Goal: Find specific page/section: Find specific page/section

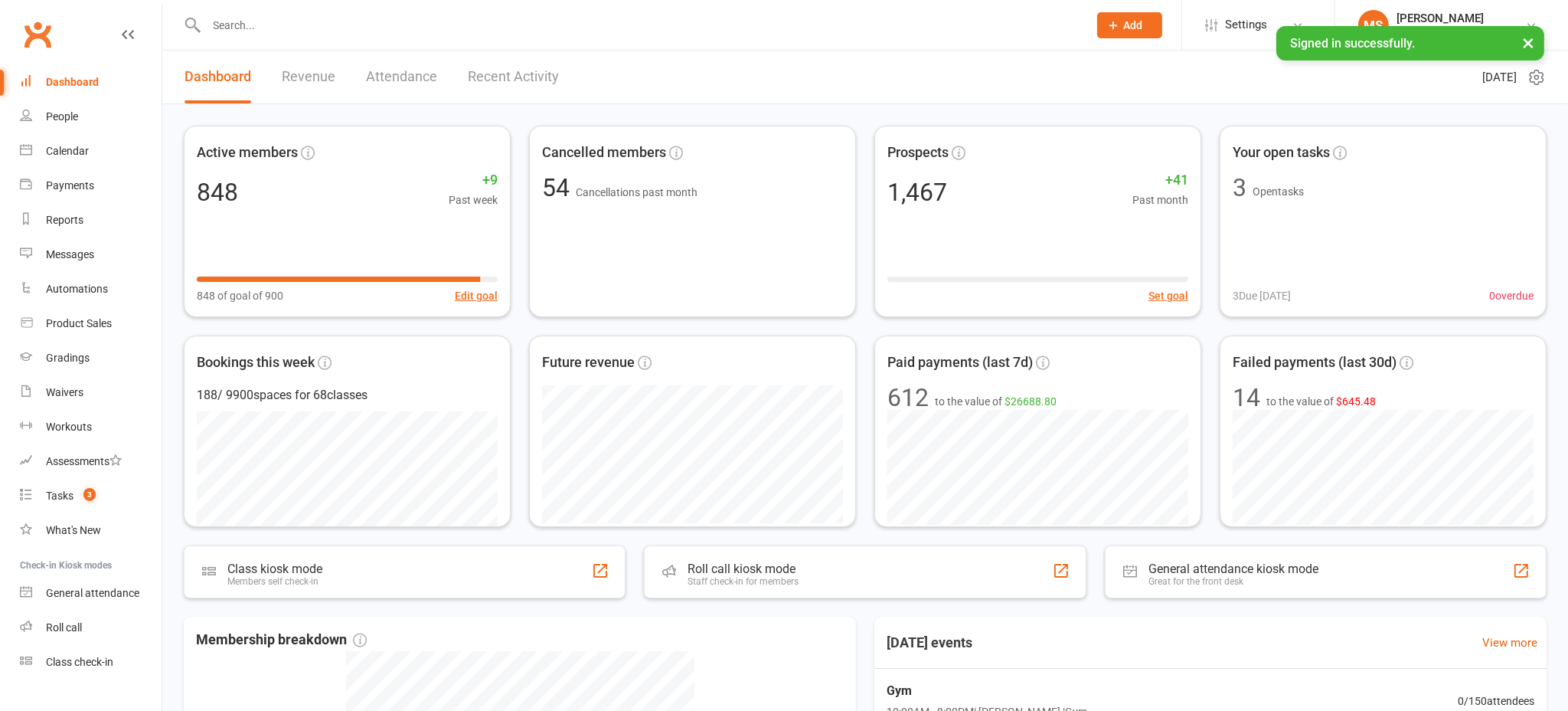
click at [244, 27] on input "text" at bounding box center [639, 26] width 876 height 22
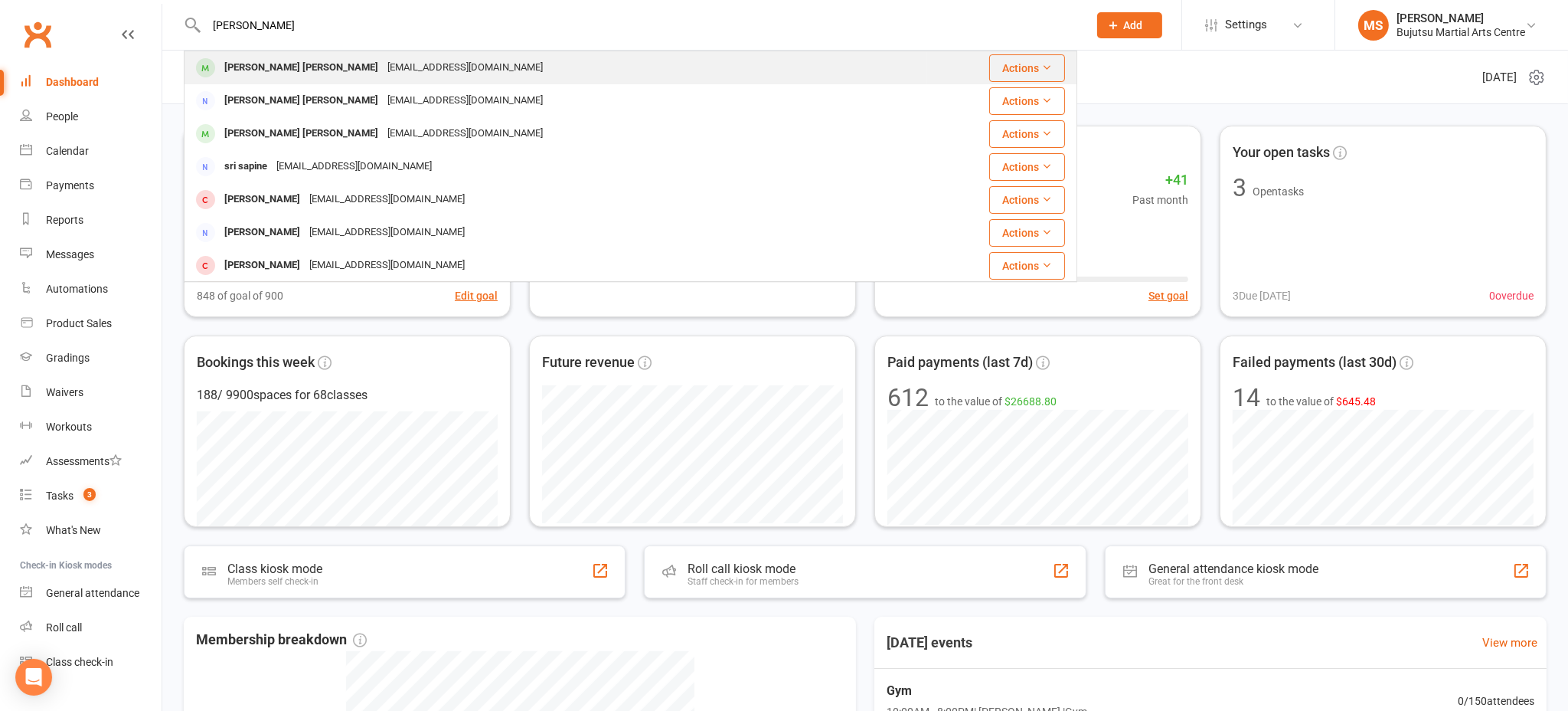
type input "[PERSON_NAME]"
click at [258, 66] on div "[PERSON_NAME] [PERSON_NAME]" at bounding box center [301, 67] width 163 height 22
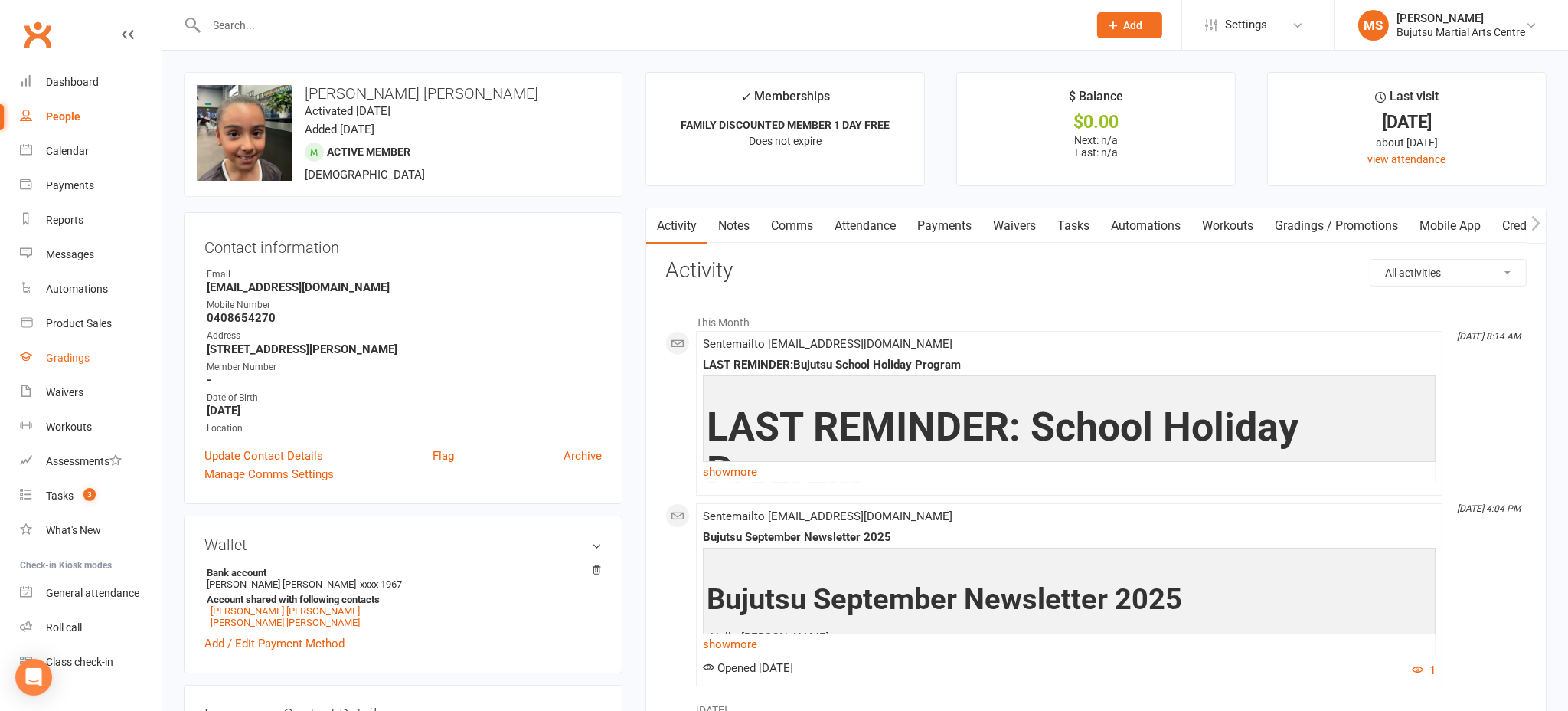
click at [73, 351] on div "Gradings" at bounding box center [67, 357] width 44 height 12
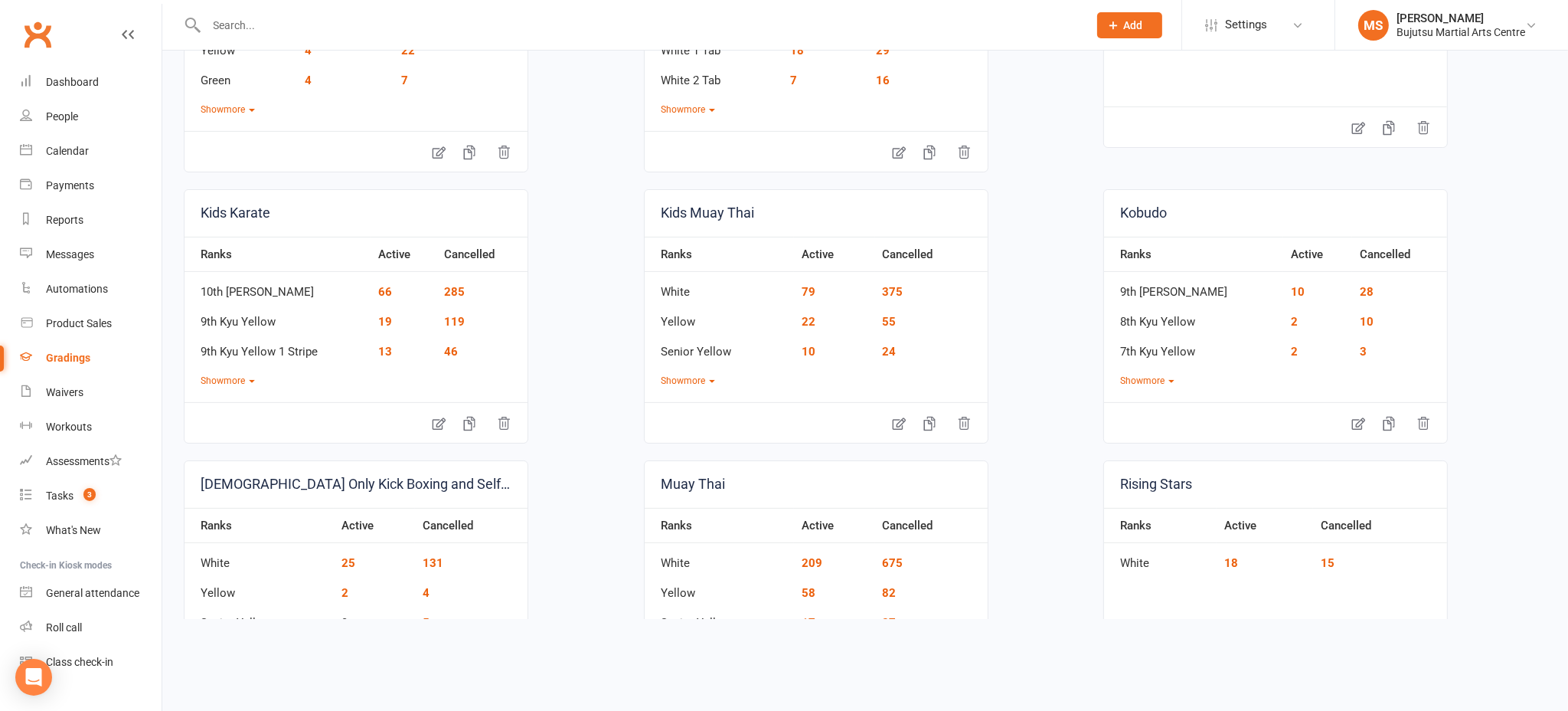
scroll to position [819, 0]
click at [1143, 377] on button "Show more" at bounding box center [1146, 380] width 54 height 15
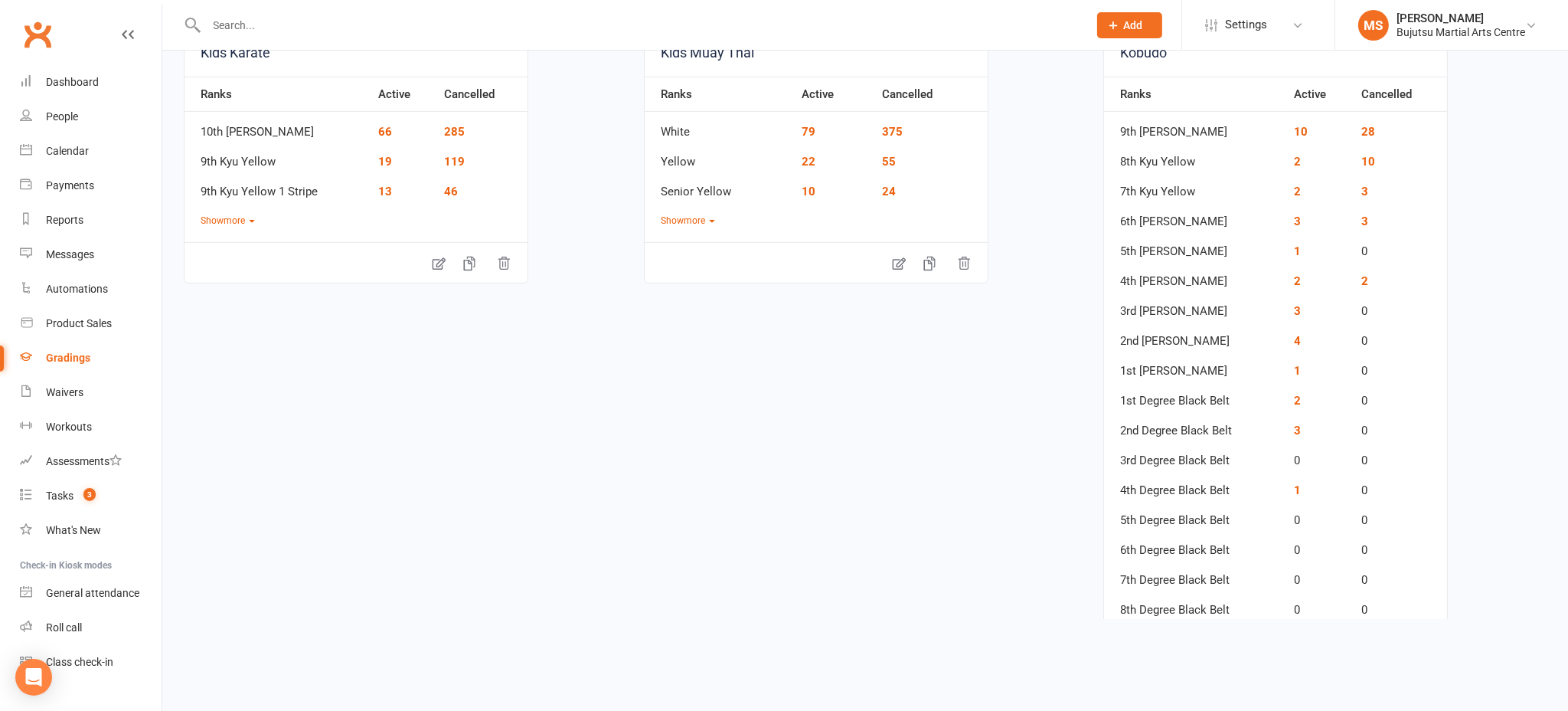
scroll to position [964, 0]
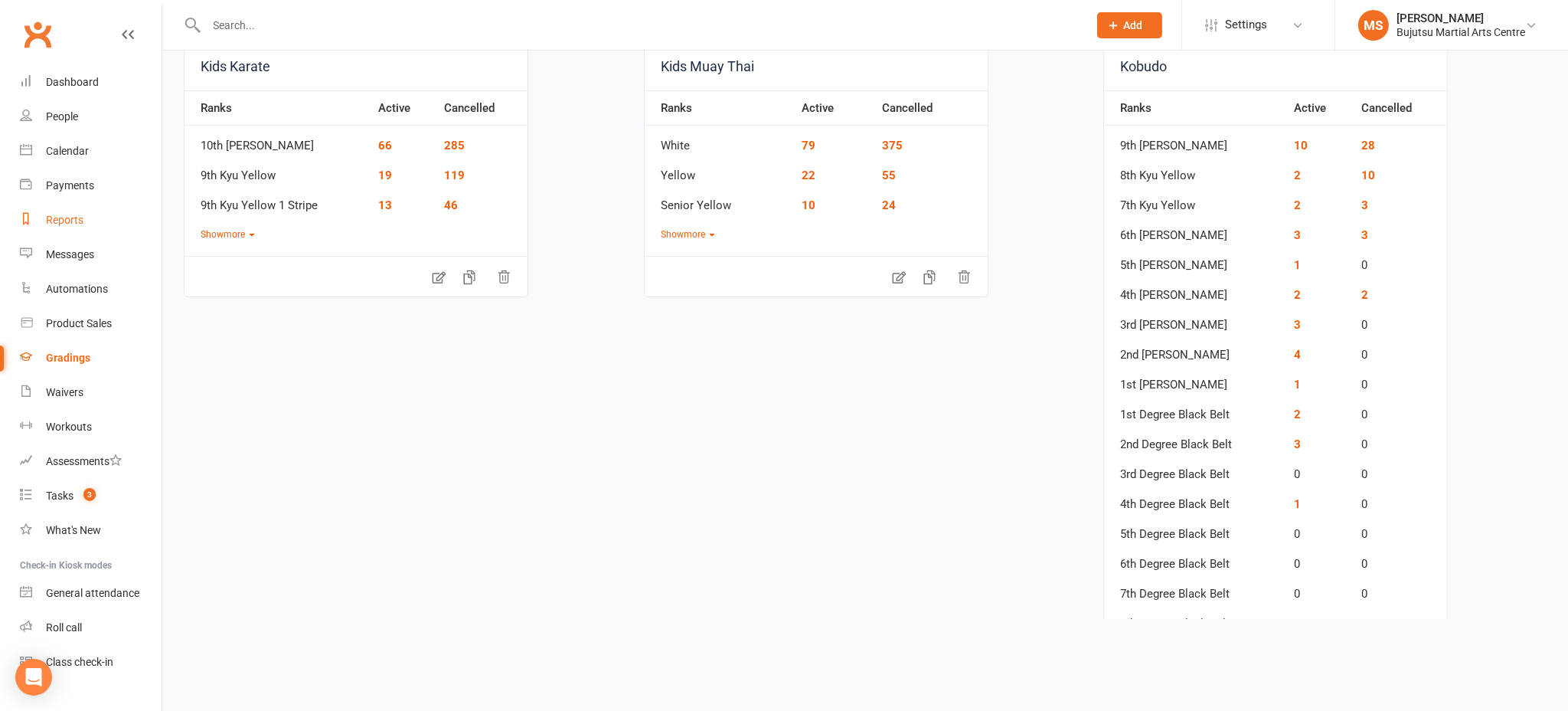
click at [77, 220] on div "Reports" at bounding box center [64, 219] width 37 height 12
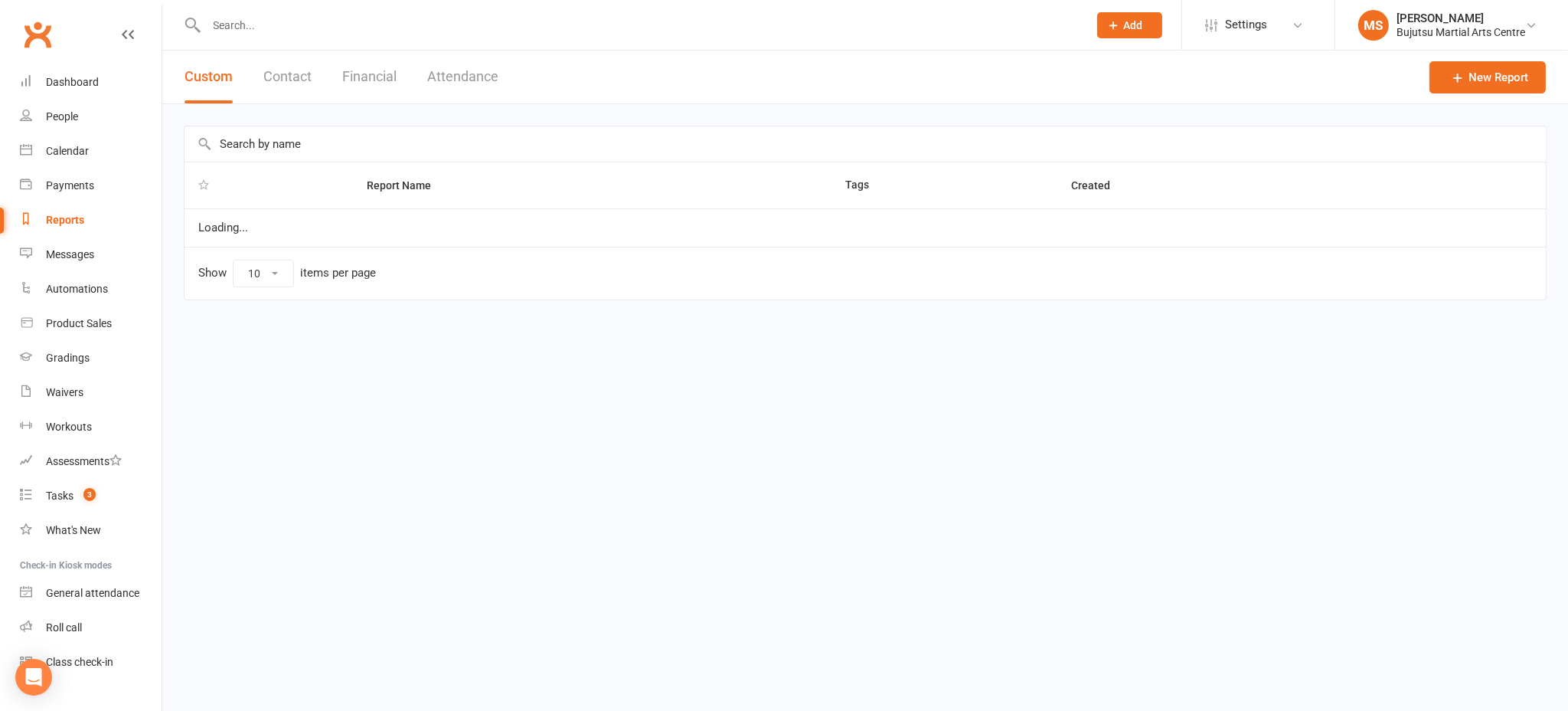
select select "100"
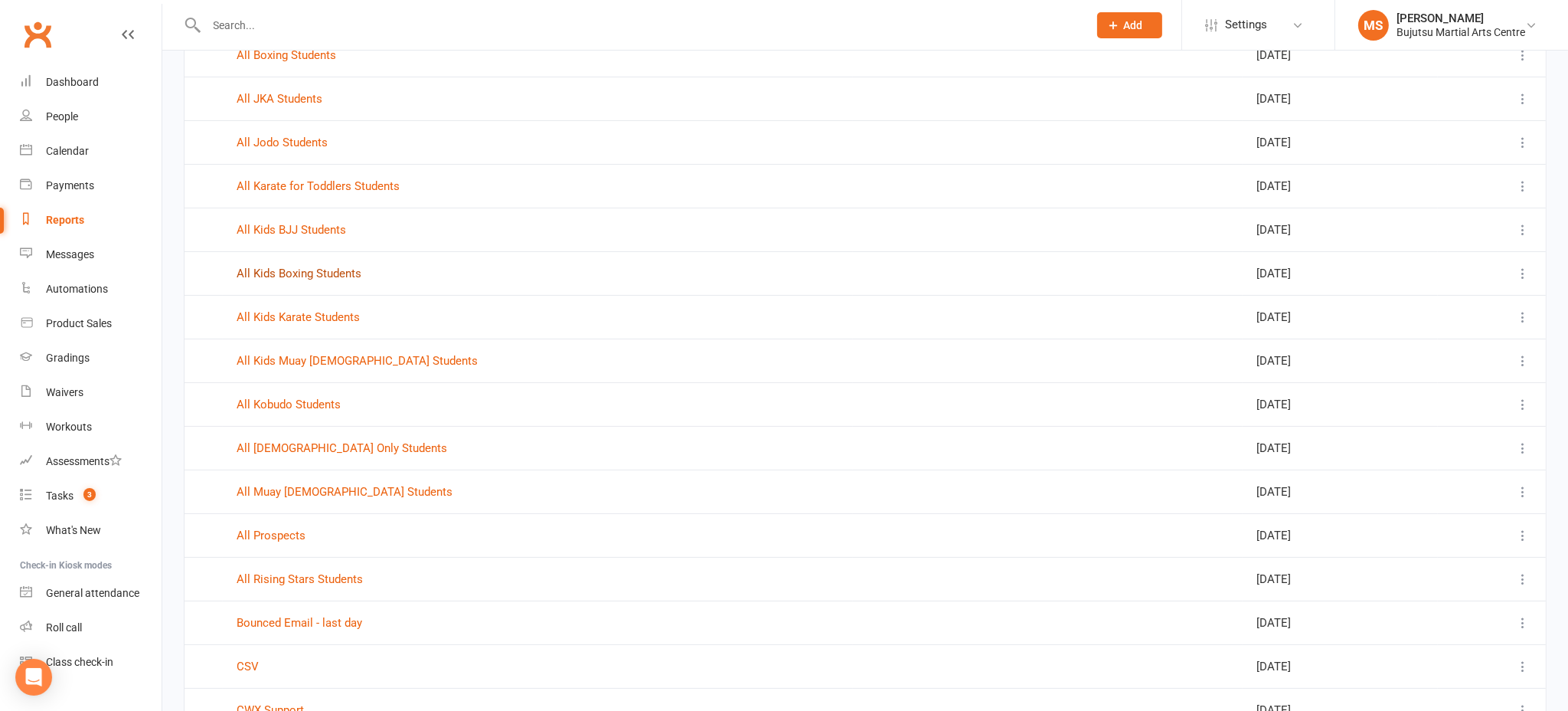
scroll to position [352, 0]
click at [310, 395] on link "All Kobudo Students" at bounding box center [288, 402] width 104 height 14
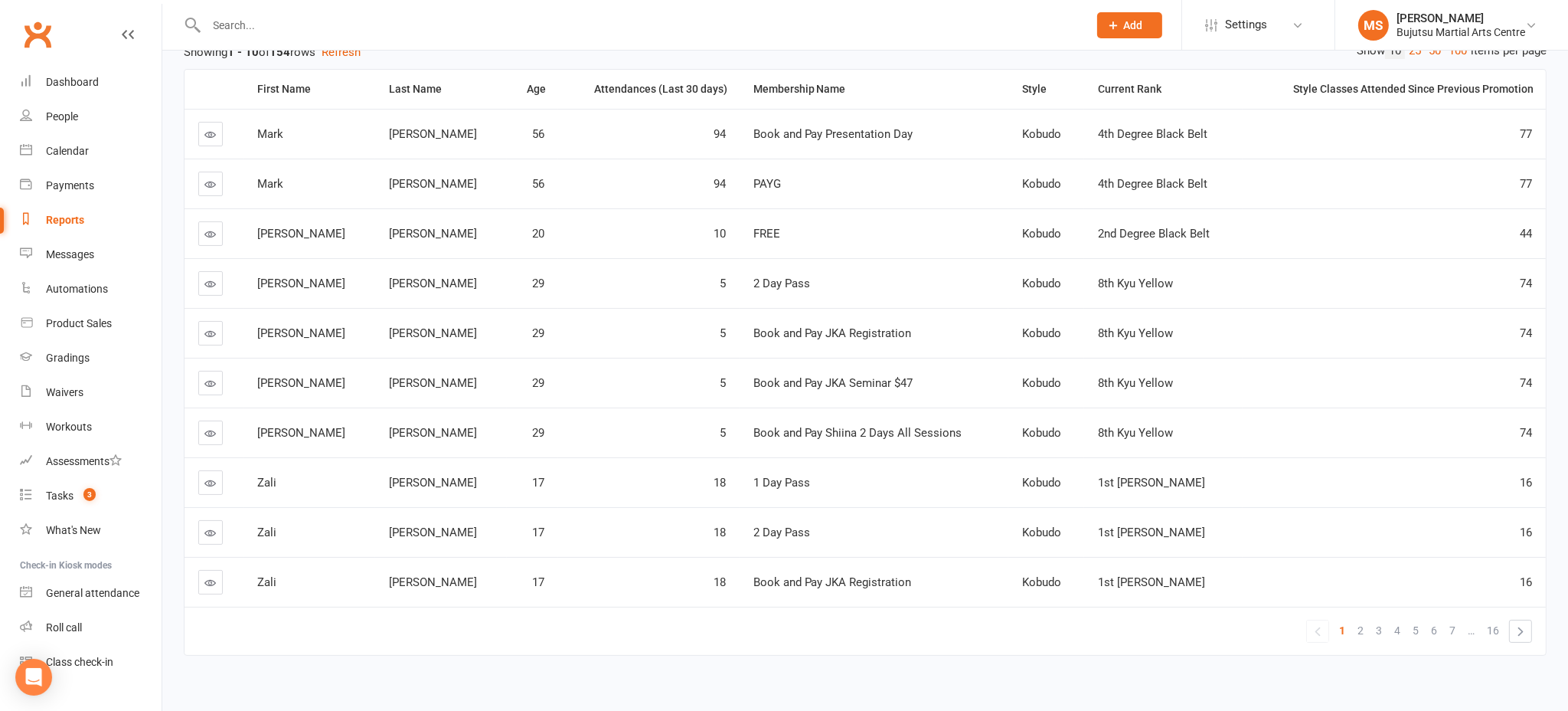
scroll to position [202, 0]
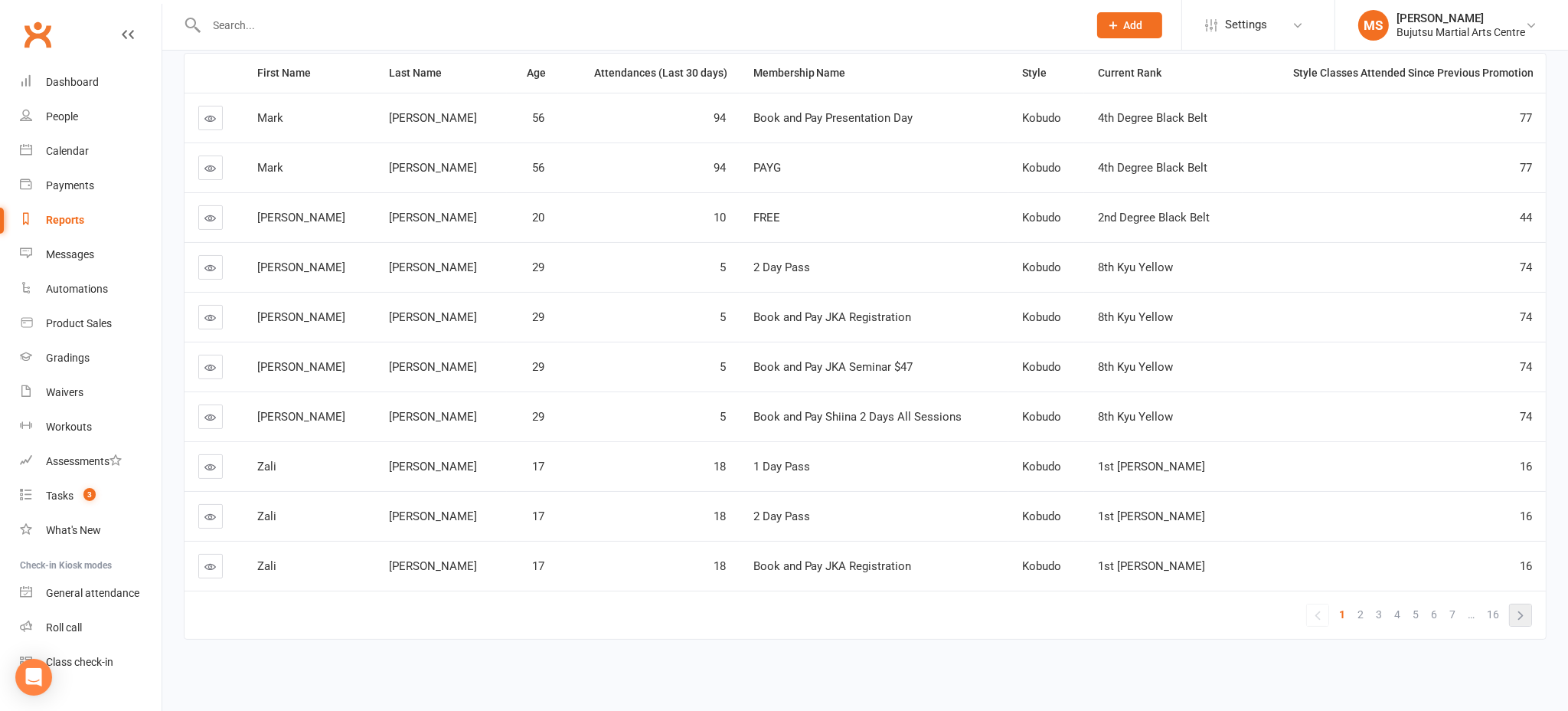
click at [1520, 616] on link "»" at bounding box center [1521, 615] width 22 height 22
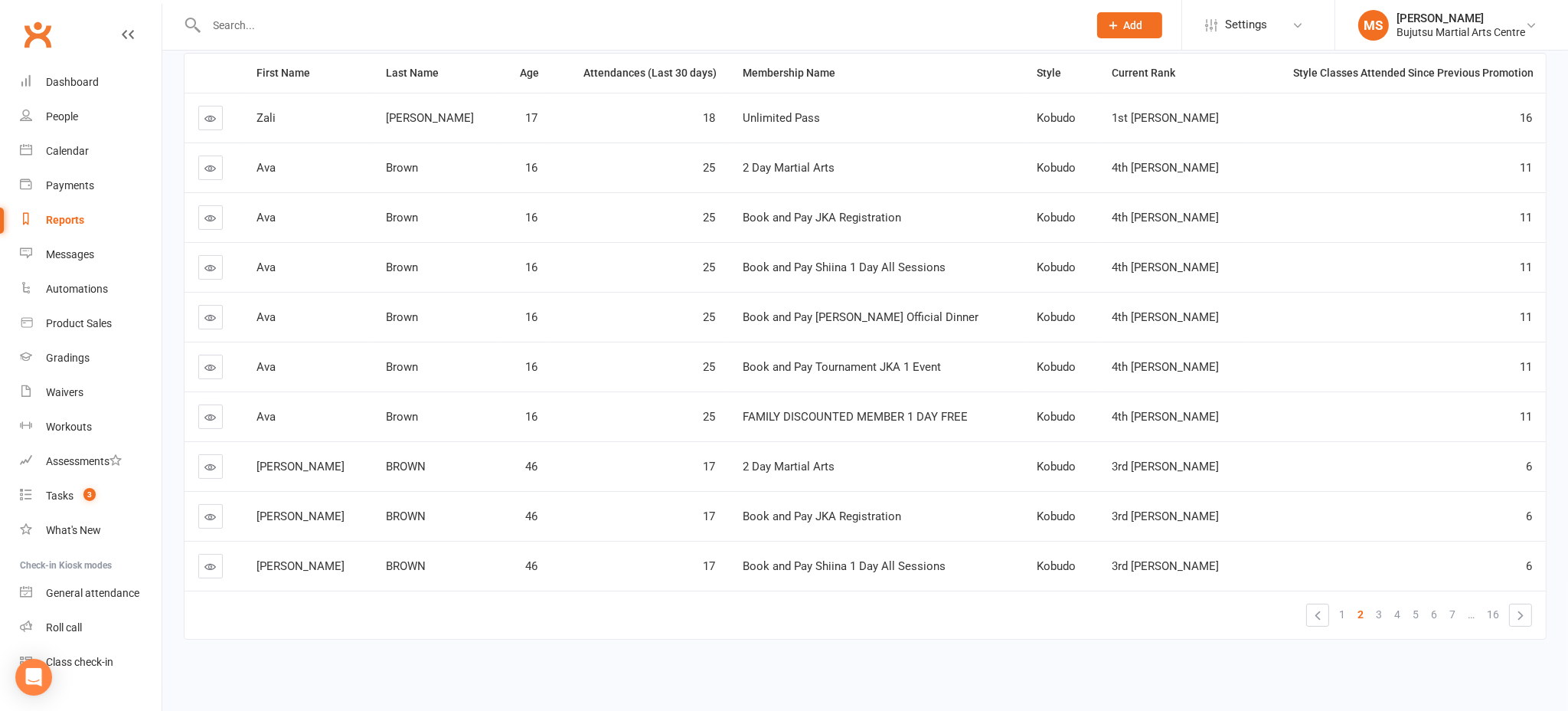
click at [1520, 616] on link "»" at bounding box center [1521, 615] width 22 height 22
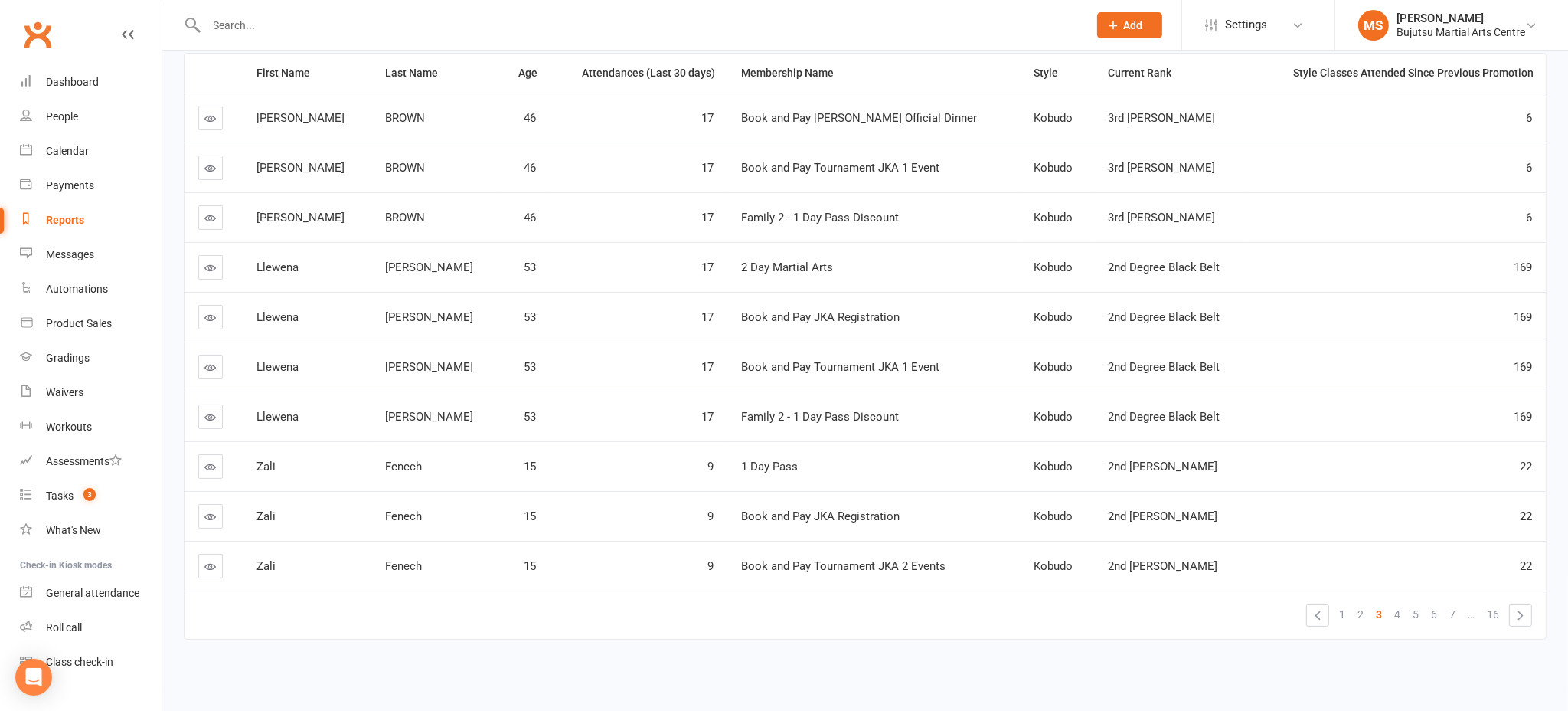
click at [1520, 616] on link "»" at bounding box center [1521, 615] width 22 height 22
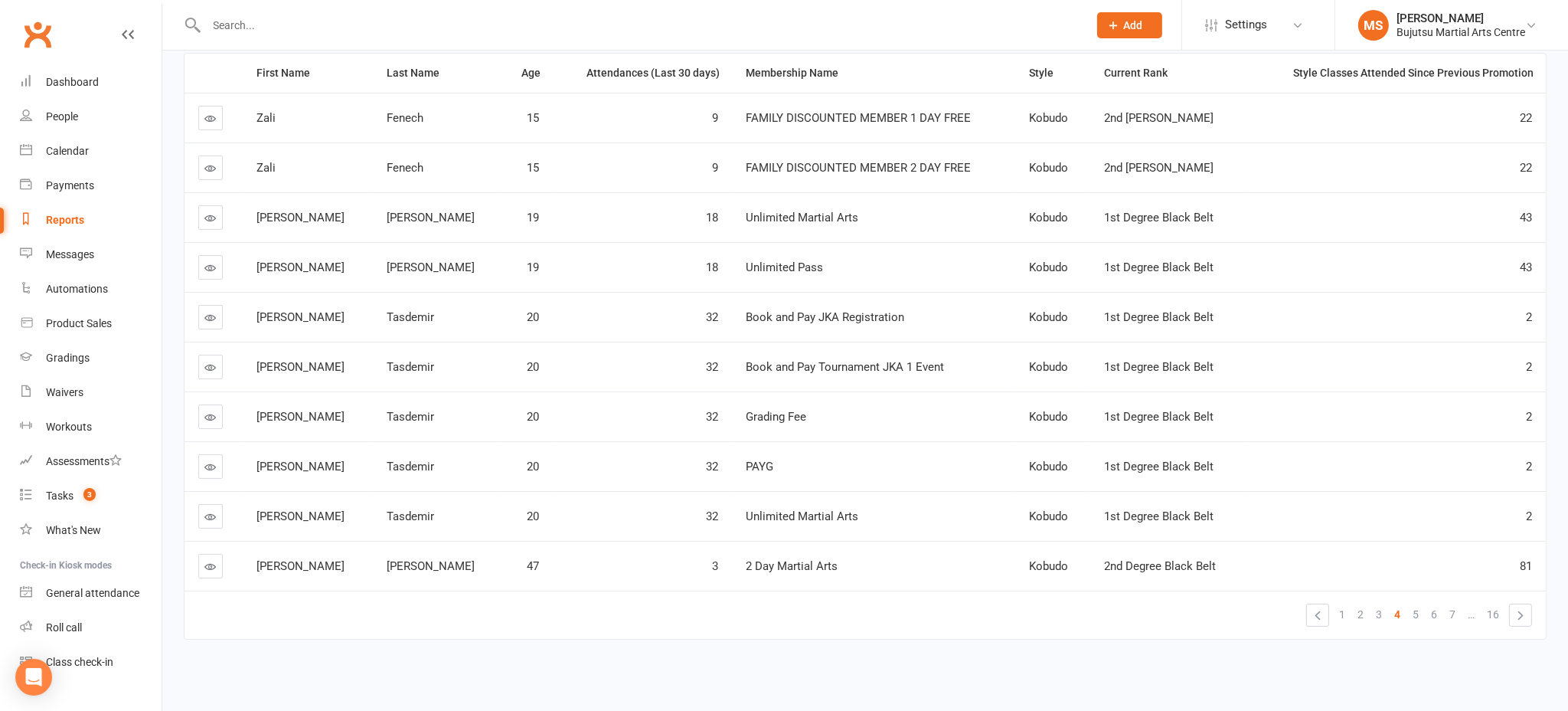
click at [1520, 616] on link "»" at bounding box center [1521, 615] width 22 height 22
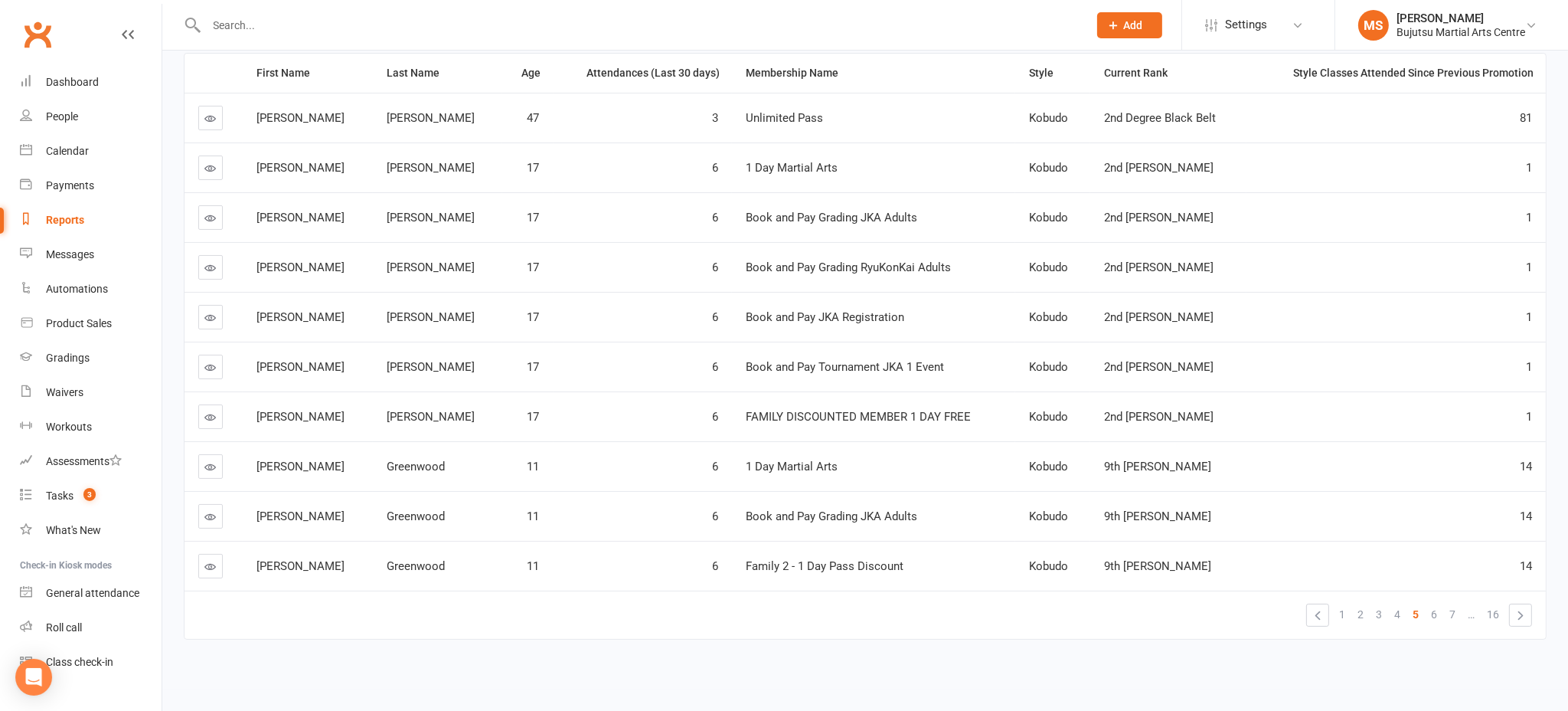
click at [1520, 616] on link "»" at bounding box center [1521, 615] width 22 height 22
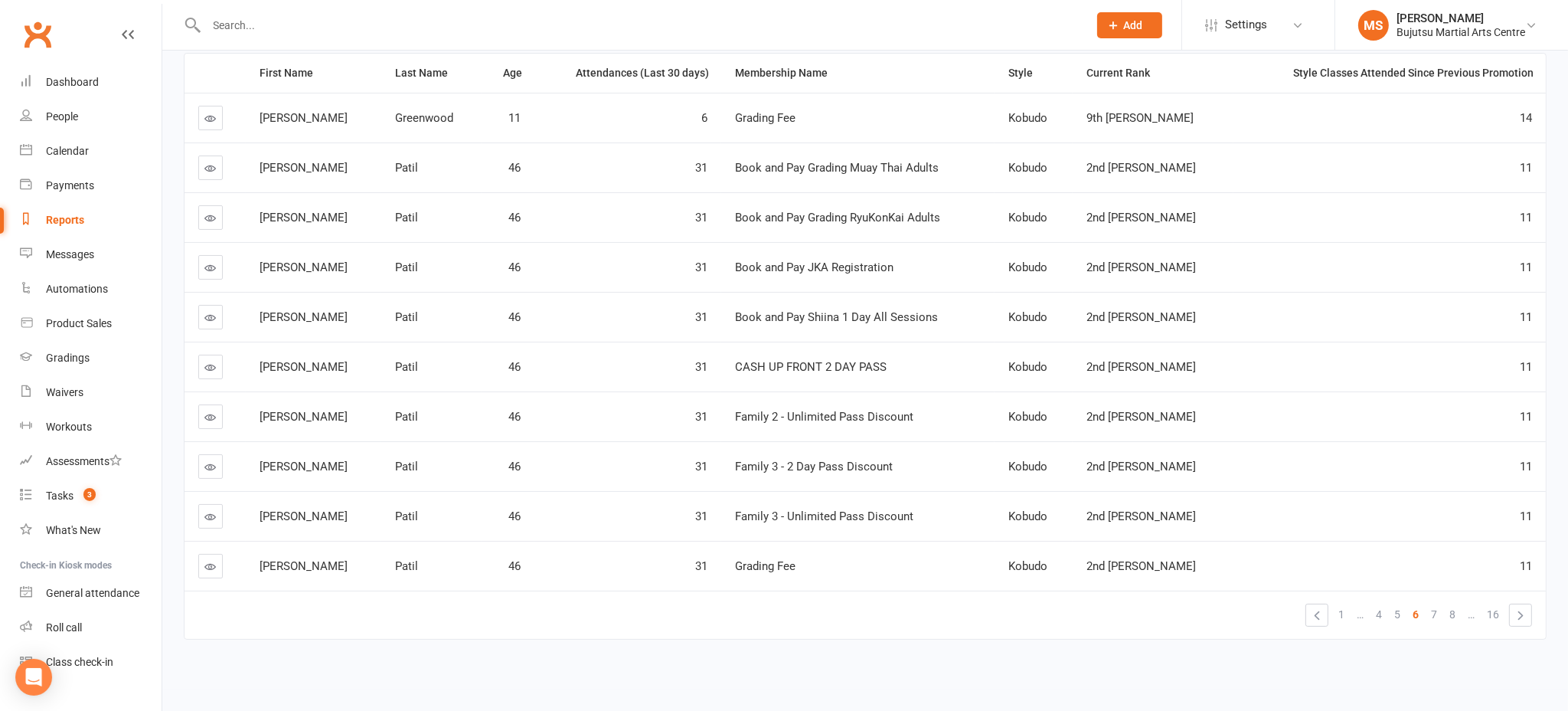
click at [1520, 616] on link "»" at bounding box center [1521, 615] width 22 height 22
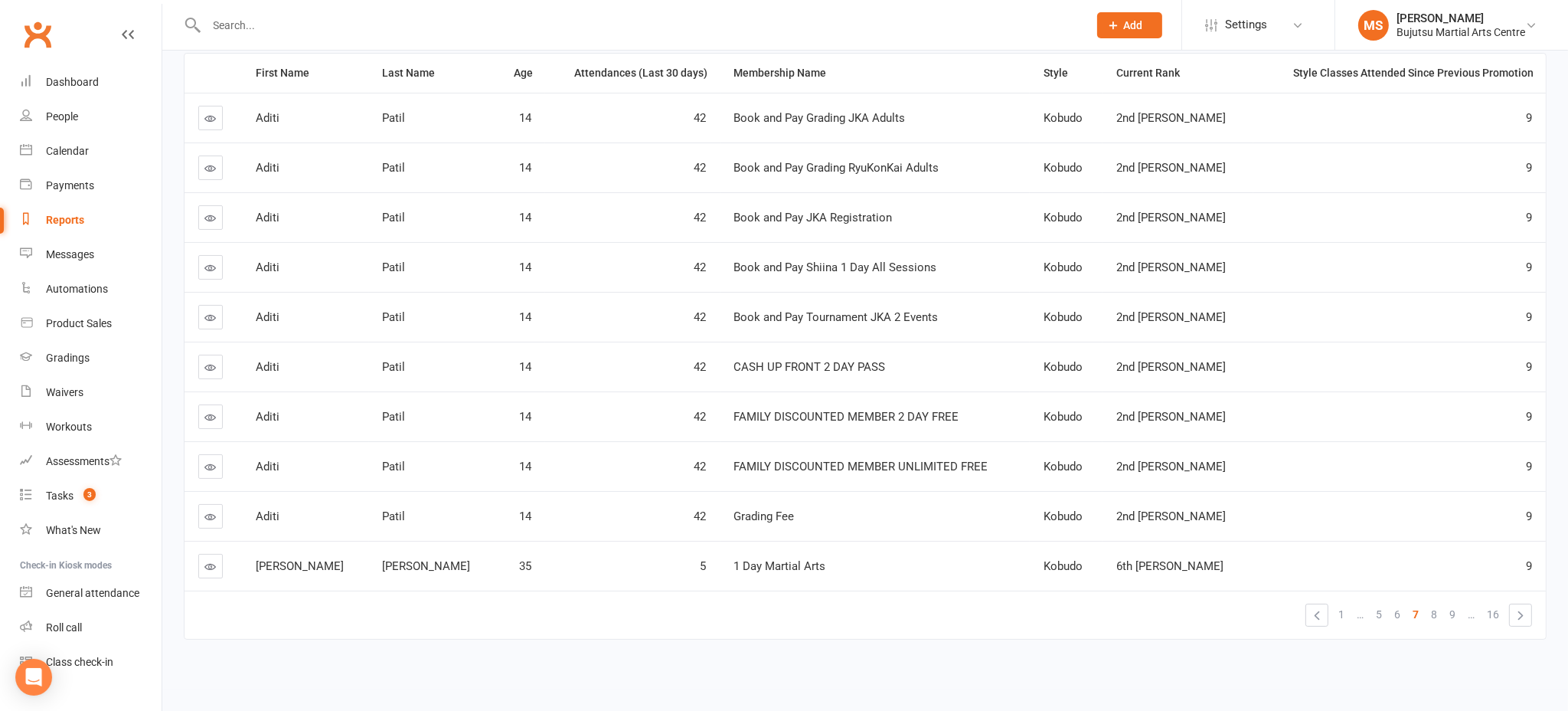
click at [1520, 616] on link "»" at bounding box center [1521, 615] width 22 height 22
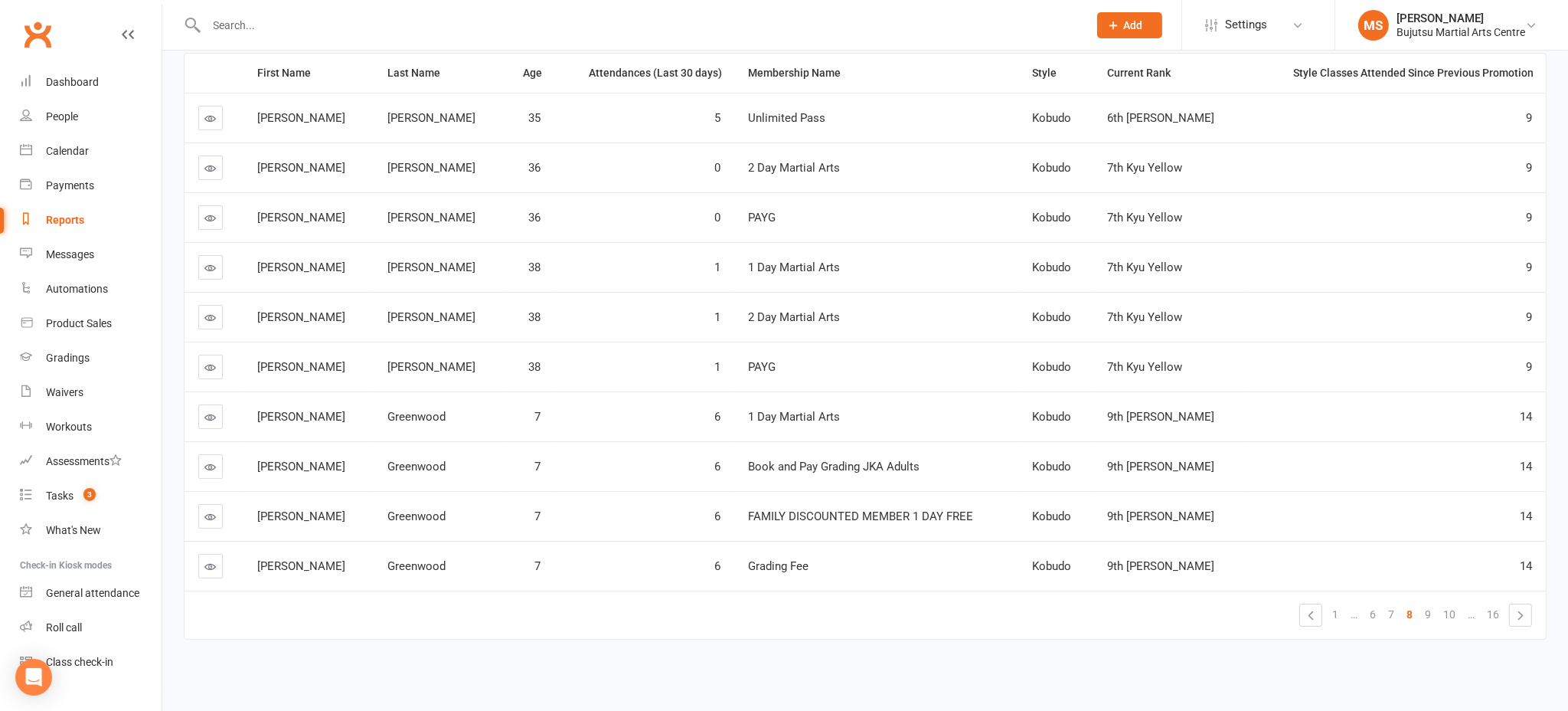
click at [1520, 616] on link "»" at bounding box center [1521, 615] width 22 height 22
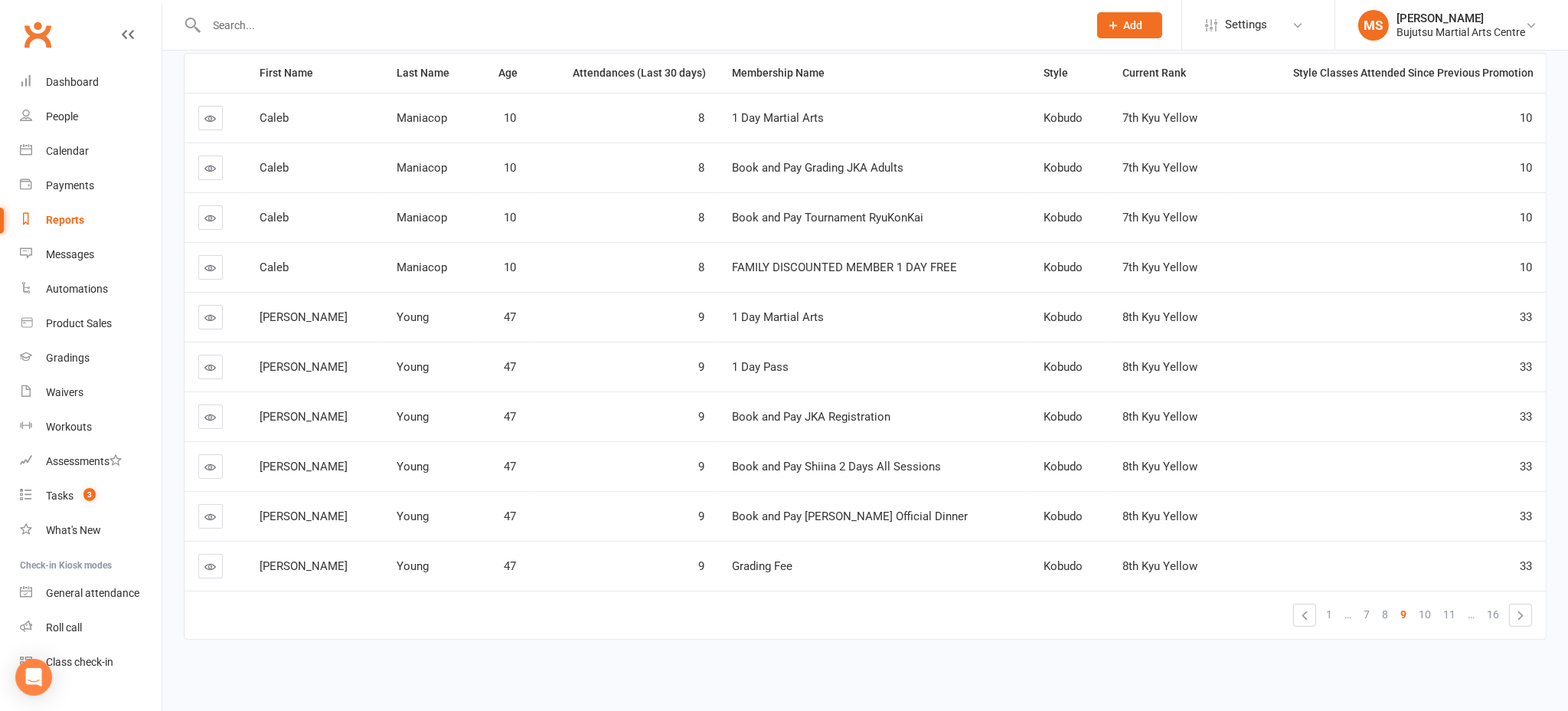
click at [1520, 616] on link "»" at bounding box center [1521, 615] width 22 height 22
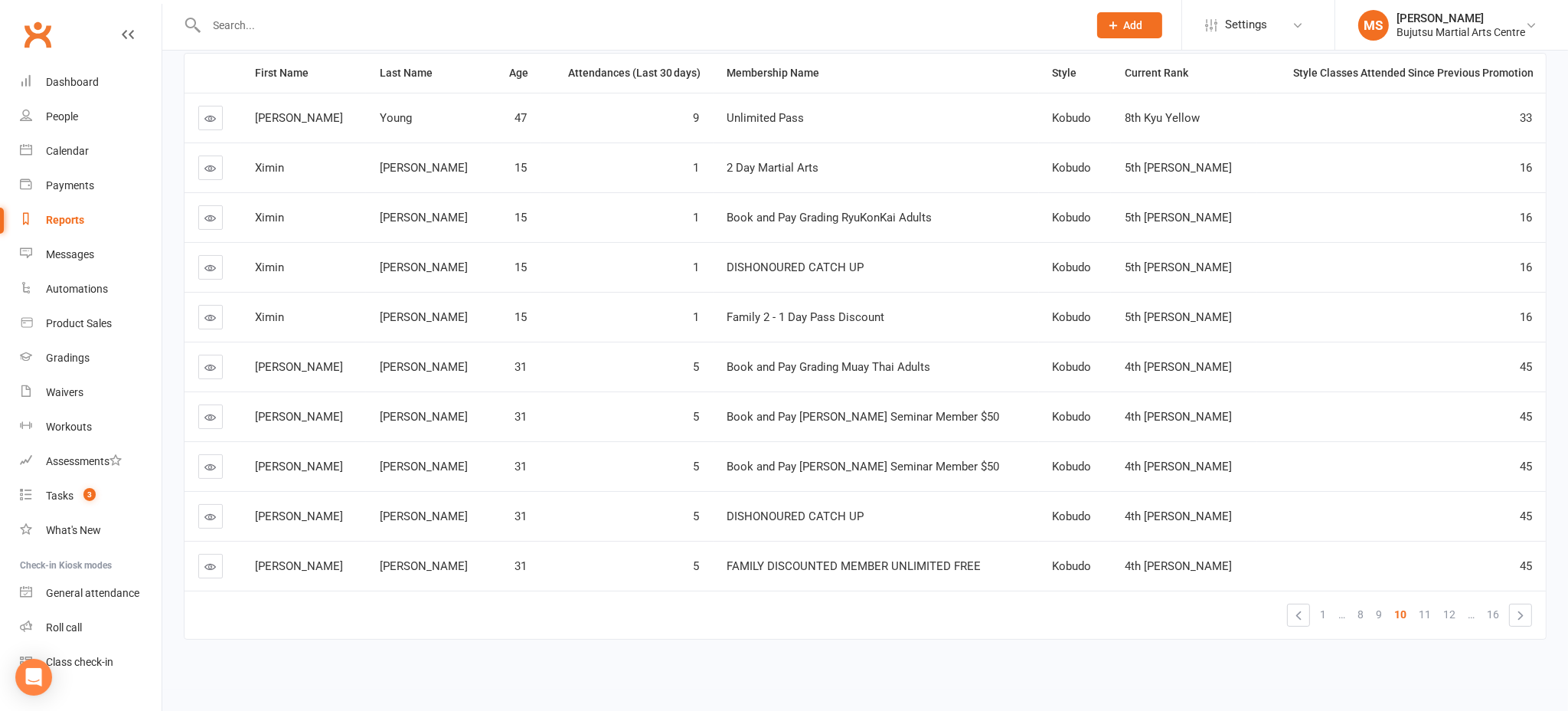
click at [1520, 616] on link "»" at bounding box center [1521, 615] width 22 height 22
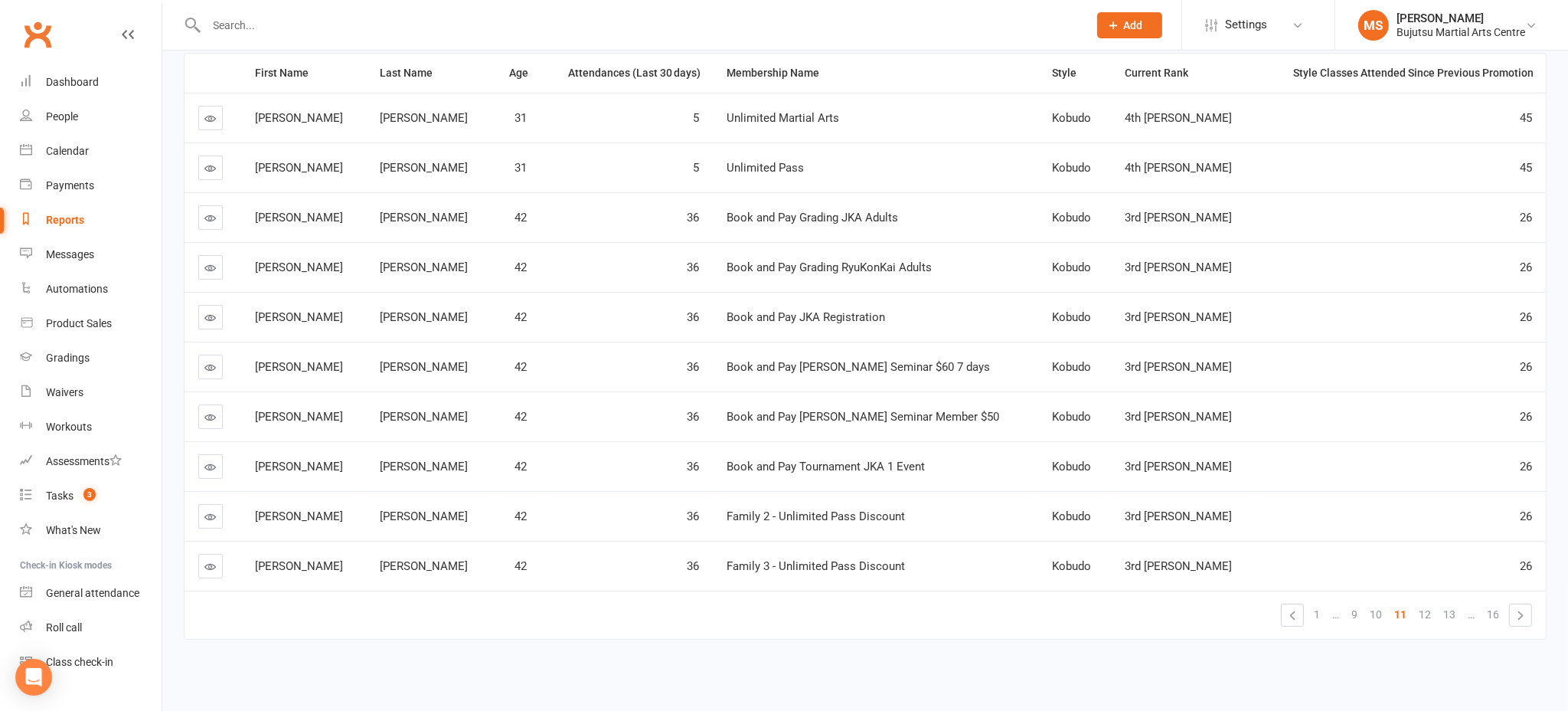
click at [1520, 616] on link "»" at bounding box center [1521, 615] width 22 height 22
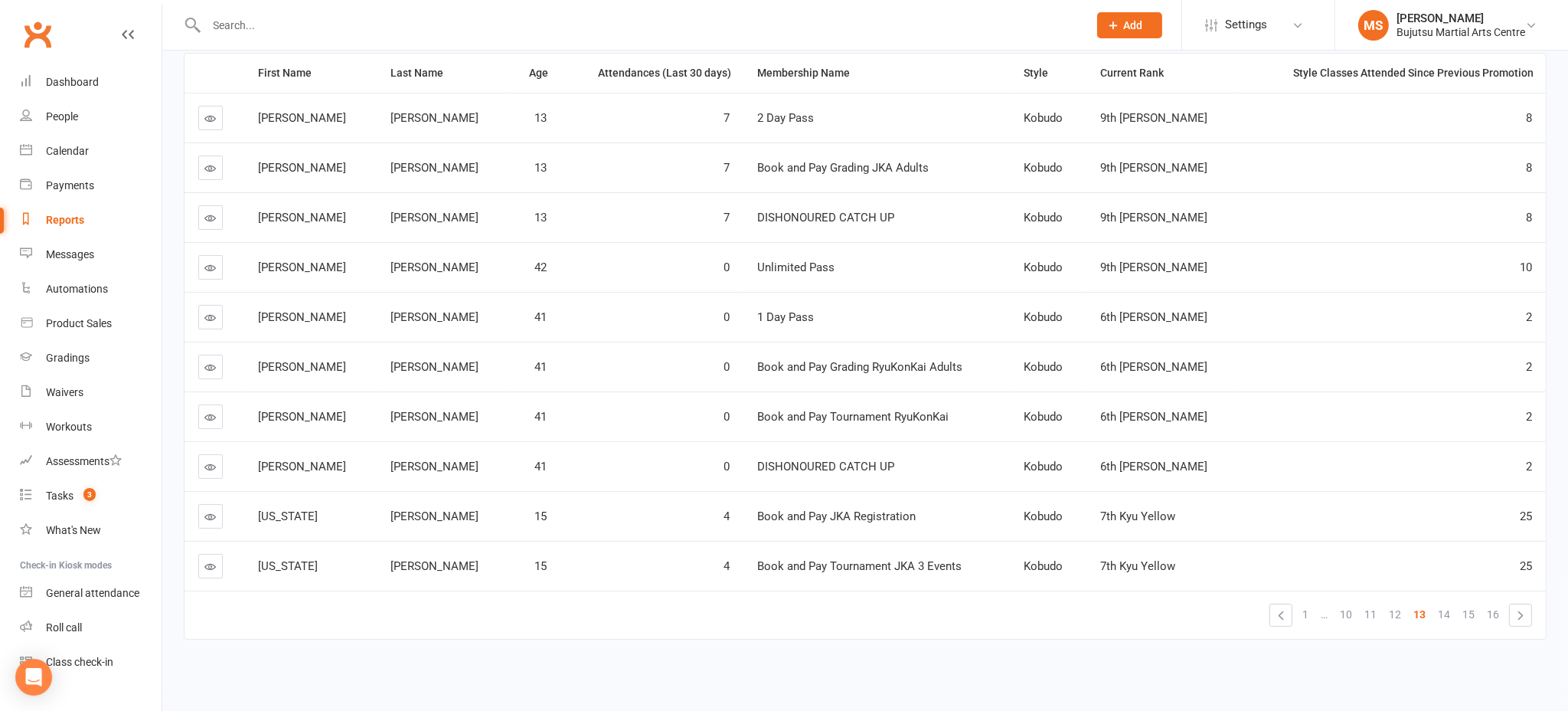
click at [1520, 616] on link "»" at bounding box center [1521, 615] width 22 height 22
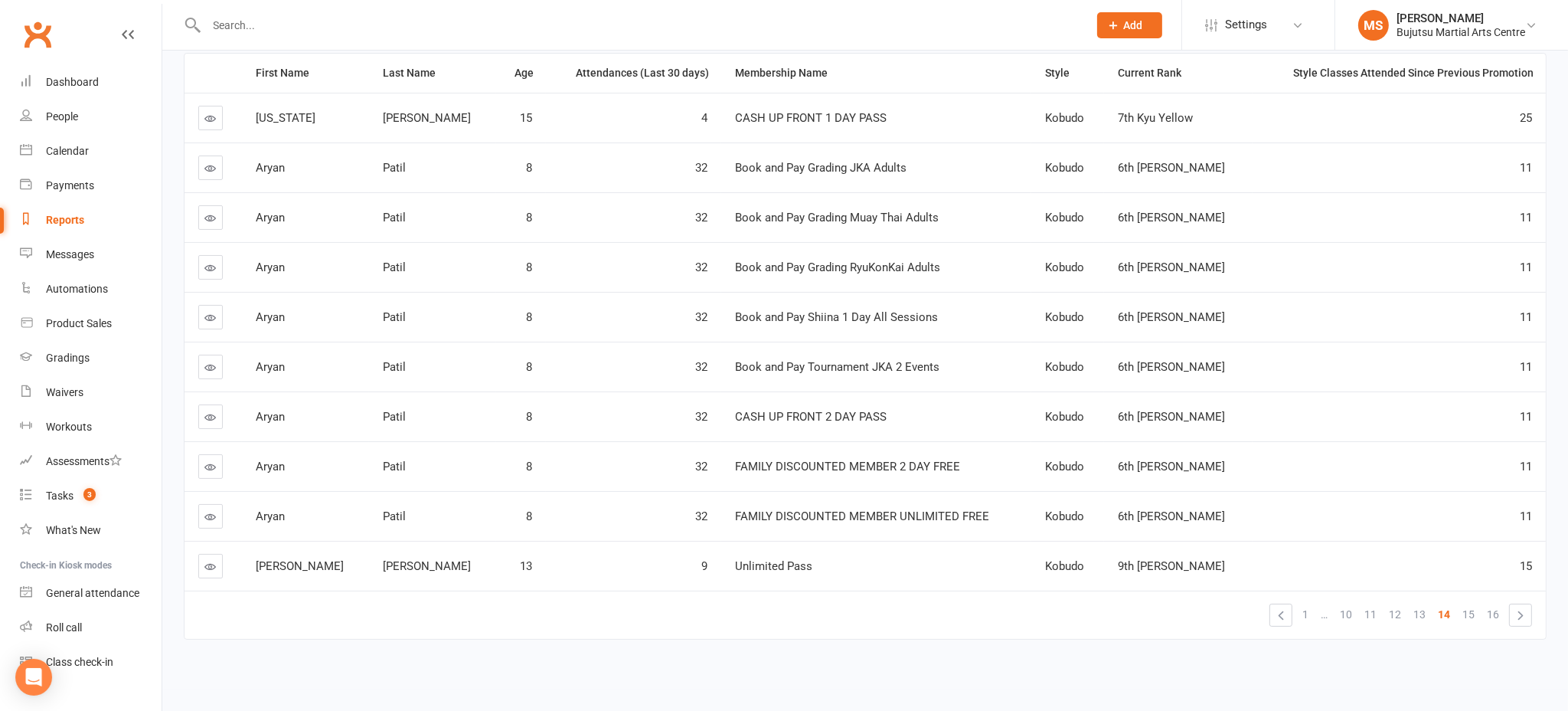
scroll to position [0, 0]
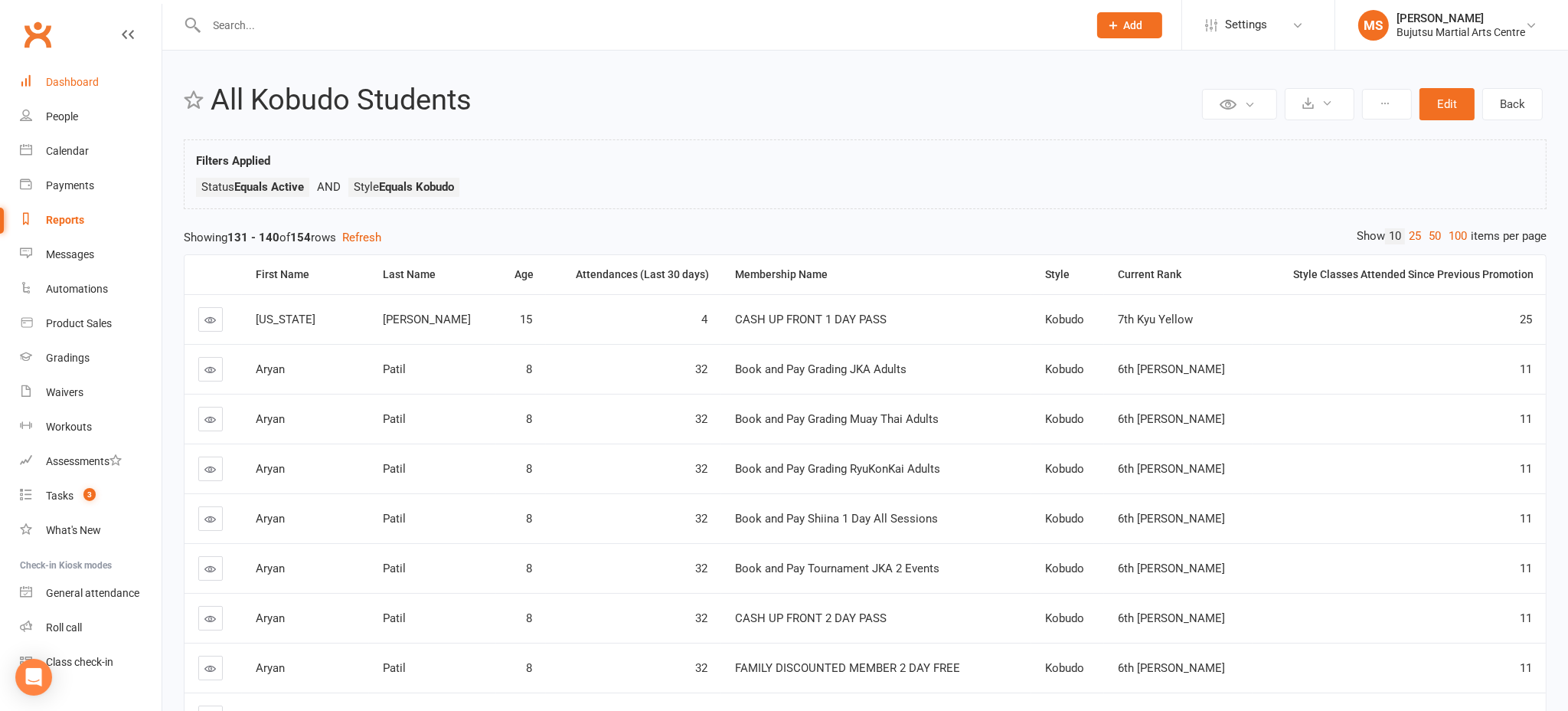
click at [66, 85] on div "Dashboard" at bounding box center [72, 81] width 53 height 12
